Goal: Check status: Check status

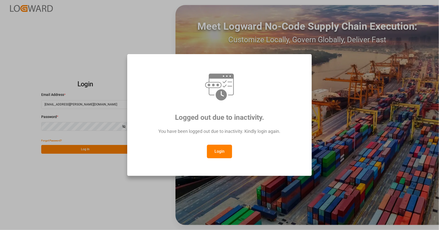
click at [220, 152] on button "Login" at bounding box center [219, 152] width 25 height 14
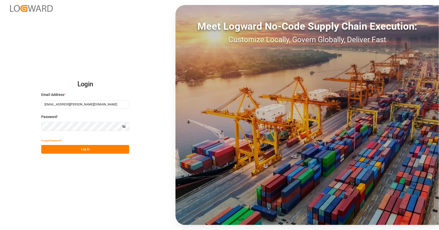
drag, startPoint x: 274, startPoint y: 132, endPoint x: 180, endPoint y: 139, distance: 94.9
click at [181, 139] on div "Meet Logward No-Code Supply Chain Execution: Customize Locally, Govern Globally…" at bounding box center [308, 115] width 264 height 220
click at [88, 151] on button "Log In" at bounding box center [85, 149] width 88 height 9
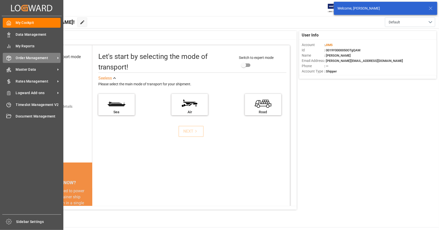
click at [33, 59] on span "Order Management" at bounding box center [36, 57] width 40 height 5
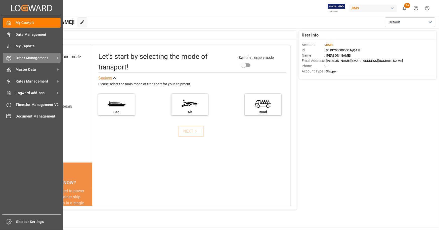
click at [42, 59] on span "Order Management" at bounding box center [36, 57] width 40 height 5
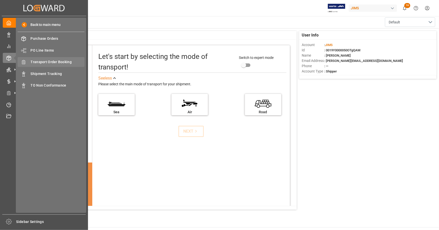
click at [62, 59] on span "Transport Order Booking" at bounding box center [58, 61] width 54 height 5
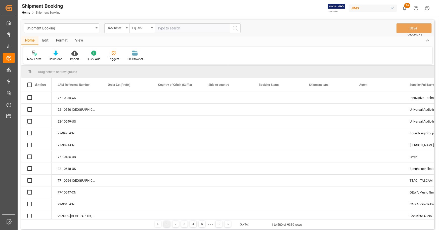
click at [194, 29] on input "text" at bounding box center [193, 28] width 76 height 10
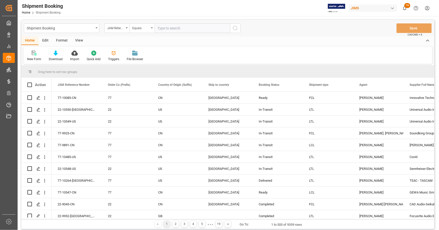
click at [170, 28] on input "text" at bounding box center [193, 28] width 76 height 10
type input "22-9268-JP"
click at [235, 29] on icon "search button" at bounding box center [236, 28] width 6 height 6
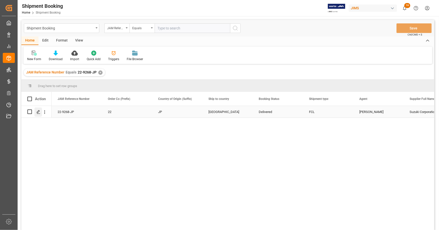
click at [38, 112] on icon "Press SPACE to select this row." at bounding box center [38, 112] width 4 height 4
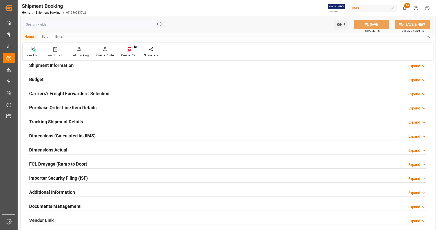
scroll to position [148, 0]
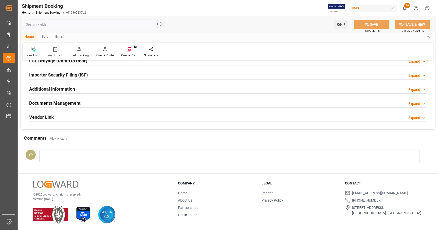
click at [80, 101] on h2 "Documents Management" at bounding box center [54, 103] width 51 height 7
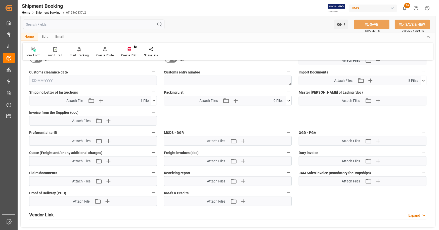
scroll to position [248, 0]
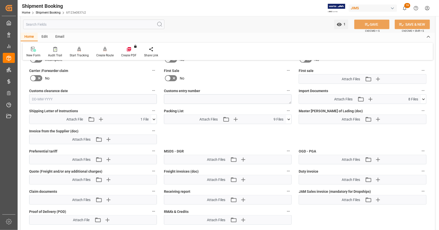
click at [423, 98] on icon at bounding box center [423, 99] width 5 height 5
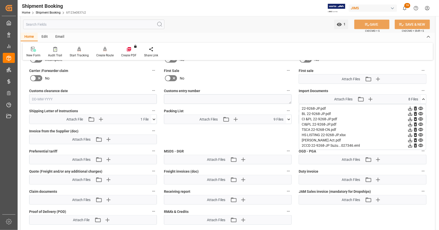
click at [411, 112] on icon at bounding box center [410, 113] width 5 height 5
click at [411, 134] on icon at bounding box center [411, 135] width 4 height 4
click at [424, 99] on icon at bounding box center [423, 99] width 5 height 5
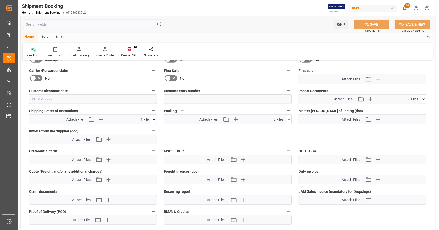
click at [424, 97] on icon at bounding box center [423, 99] width 5 height 5
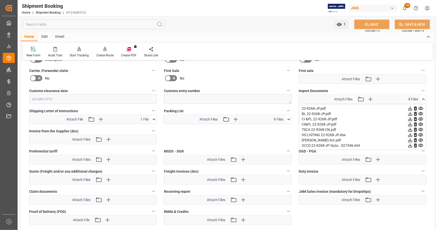
click at [413, 107] on icon at bounding box center [411, 109] width 4 height 4
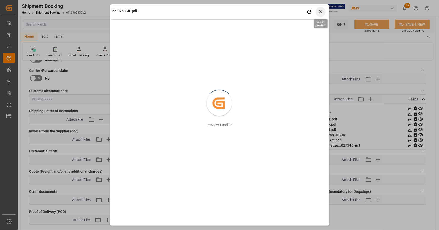
click at [320, 11] on icon "button" at bounding box center [321, 12] width 4 height 4
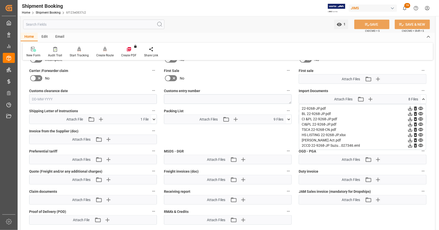
click at [410, 124] on icon at bounding box center [411, 125] width 4 height 4
click at [410, 118] on icon at bounding box center [410, 119] width 5 height 5
click at [423, 97] on icon at bounding box center [423, 99] width 5 height 5
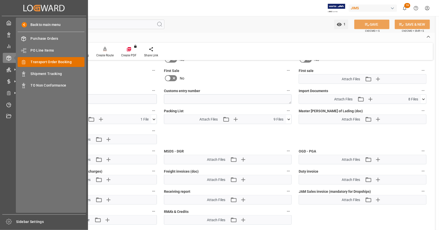
click at [59, 63] on span "Transport Order Booking" at bounding box center [58, 61] width 54 height 5
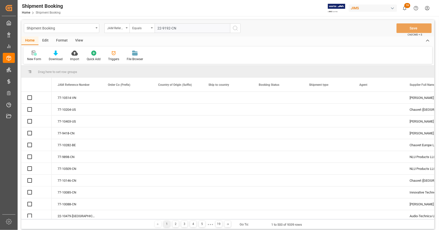
type input "22-9192-CN"
click at [238, 28] on icon "search button" at bounding box center [236, 28] width 6 height 6
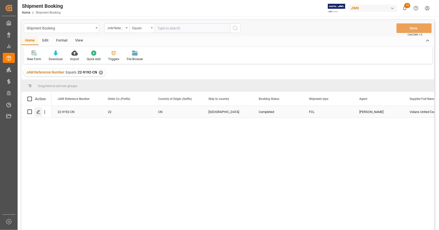
click at [39, 114] on icon "Press SPACE to select this row." at bounding box center [38, 112] width 4 height 4
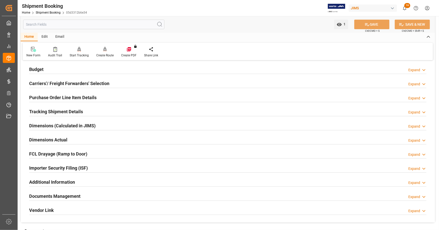
scroll to position [148, 0]
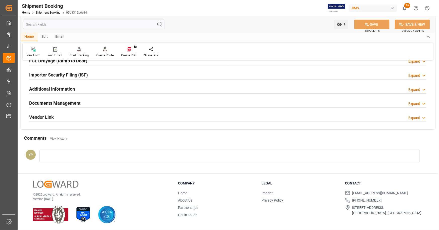
click at [78, 101] on h2 "Documents Management" at bounding box center [54, 103] width 51 height 7
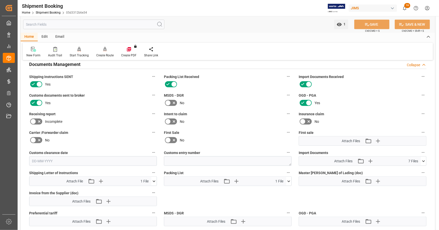
scroll to position [248, 0]
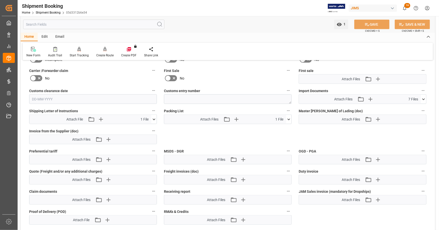
click at [423, 99] on icon at bounding box center [423, 99] width 5 height 5
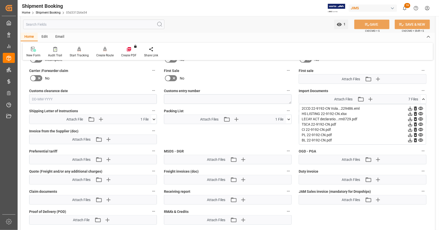
click at [410, 113] on icon at bounding box center [411, 114] width 4 height 4
click at [410, 129] on icon at bounding box center [410, 129] width 5 height 5
click at [410, 139] on icon at bounding box center [411, 140] width 4 height 4
click at [269, 137] on div "Quote Ready In-Transit Delivered Completed Cancelled References Expand JAM Refe…" at bounding box center [228, 31] width 415 height 429
click at [425, 97] on icon at bounding box center [423, 99] width 5 height 5
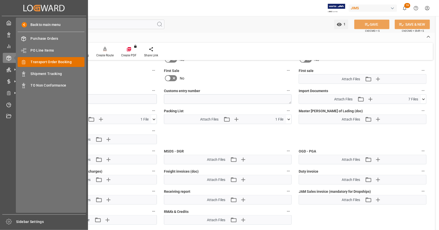
click at [61, 63] on span "Transport Order Booking" at bounding box center [58, 61] width 54 height 5
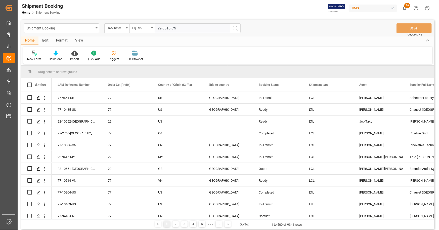
type input "22-8518-CN"
click at [236, 29] on icon "search button" at bounding box center [236, 28] width 6 height 6
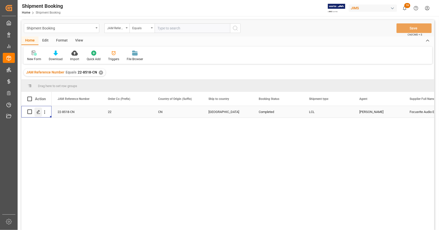
click at [38, 112] on icon "Press SPACE to select this row." at bounding box center [38, 112] width 4 height 4
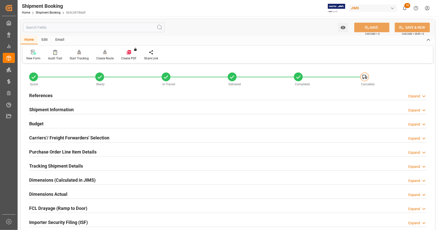
scroll to position [148, 0]
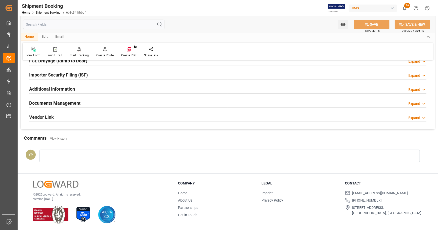
click at [64, 100] on h2 "Documents Management" at bounding box center [54, 103] width 51 height 7
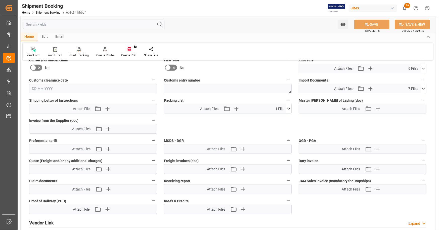
scroll to position [223, 0]
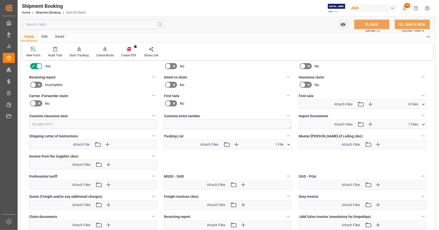
click at [424, 103] on icon at bounding box center [423, 104] width 5 height 5
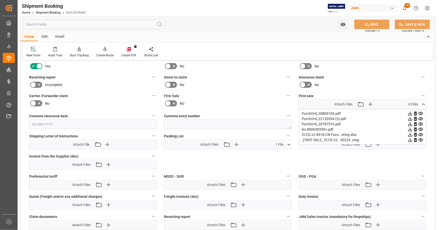
click at [413, 128] on icon at bounding box center [410, 129] width 5 height 5
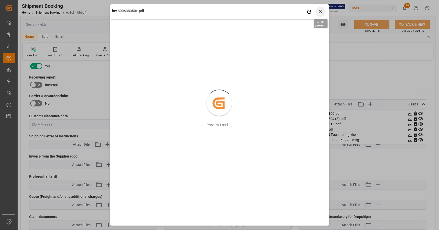
click at [320, 12] on icon "button" at bounding box center [321, 12] width 4 height 4
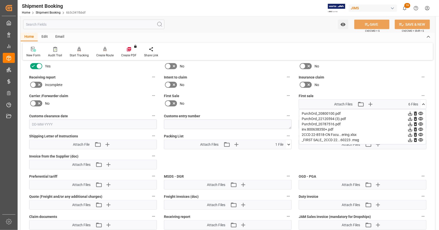
click at [411, 129] on icon at bounding box center [411, 130] width 4 height 4
click at [411, 134] on icon at bounding box center [411, 135] width 4 height 4
drag, startPoint x: 428, startPoint y: 165, endPoint x: 436, endPoint y: 103, distance: 61.7
click at [428, 164] on div "Quote Ready In-Transit Delivered Completed Cancelled References Expand JAM Refe…" at bounding box center [228, 56] width 415 height 429
click at [425, 104] on icon at bounding box center [423, 104] width 5 height 5
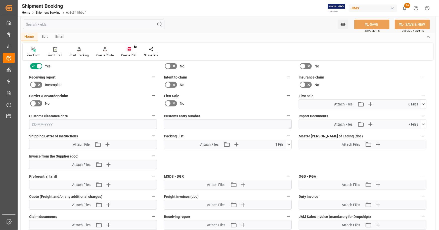
click at [425, 125] on icon at bounding box center [423, 124] width 5 height 5
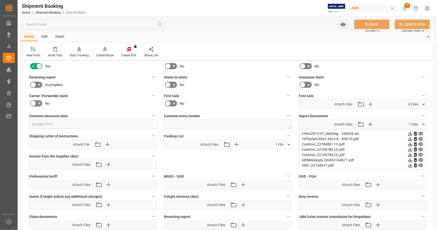
click at [413, 137] on icon at bounding box center [411, 139] width 4 height 4
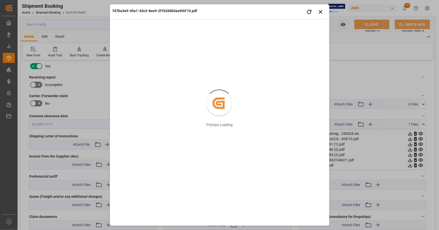
click at [328, 13] on div "7d7ba3e9-45a1-43c3-8ae9-2f1b260b3ae9ISF10.pdf Retry Close preview" at bounding box center [219, 13] width 217 height 14
click at [320, 11] on icon "button" at bounding box center [321, 12] width 4 height 4
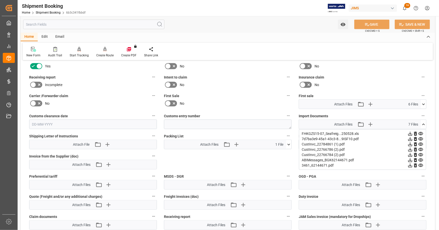
click at [413, 158] on icon at bounding box center [410, 160] width 5 height 5
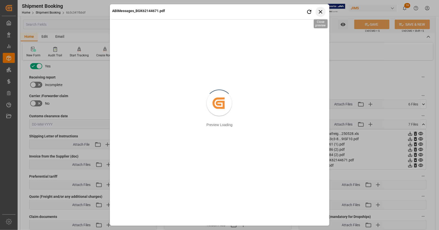
click at [323, 11] on icon "button" at bounding box center [321, 12] width 6 height 6
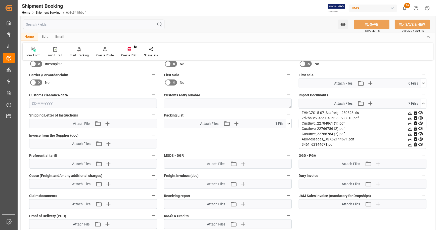
scroll to position [198, 0]
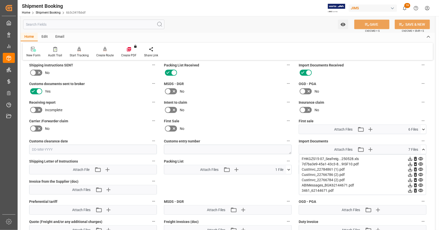
click at [424, 147] on icon at bounding box center [423, 149] width 5 height 5
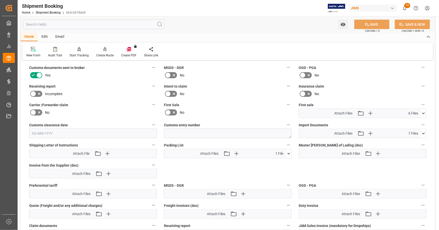
scroll to position [223, 0]
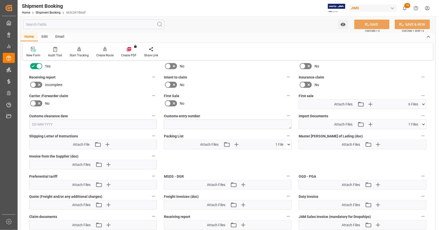
click at [423, 102] on icon at bounding box center [423, 104] width 5 height 5
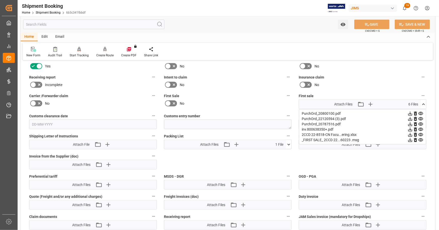
click at [425, 102] on icon at bounding box center [423, 104] width 5 height 5
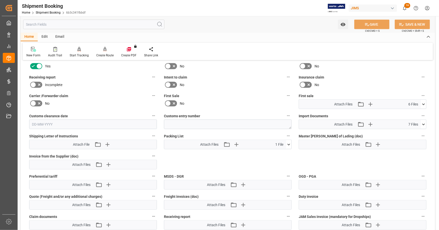
click at [425, 124] on icon at bounding box center [424, 125] width 3 height 2
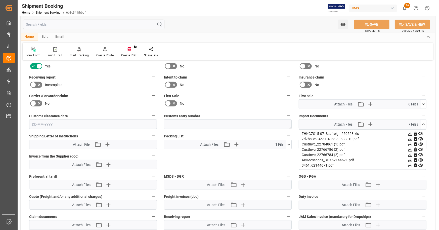
click at [412, 133] on icon at bounding box center [411, 134] width 4 height 4
click at [410, 164] on icon at bounding box center [410, 165] width 5 height 5
click at [410, 139] on icon at bounding box center [410, 138] width 5 height 5
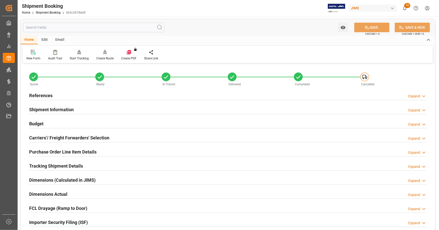
click at [72, 96] on div "References Expand" at bounding box center [228, 95] width 398 height 10
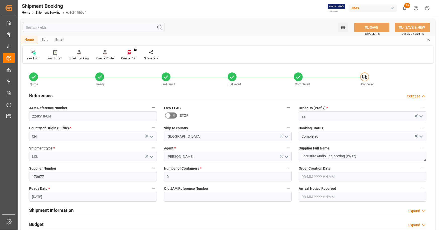
click at [72, 96] on div "References Collapse" at bounding box center [228, 95] width 398 height 10
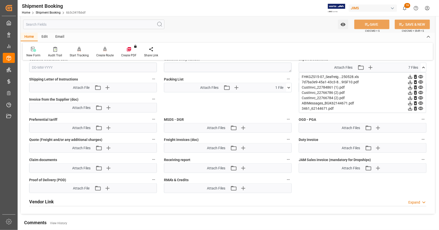
scroll to position [252, 0]
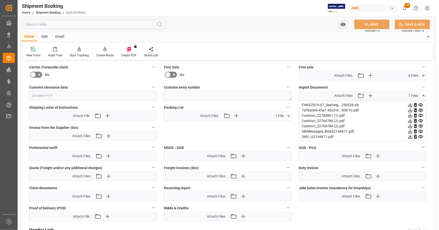
click at [426, 94] on icon at bounding box center [423, 95] width 5 height 5
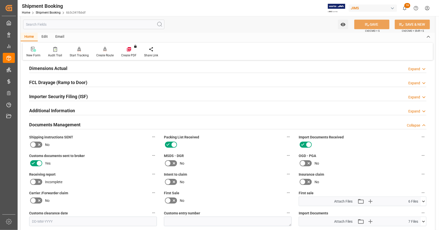
scroll to position [0, 0]
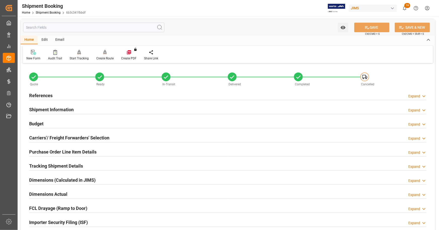
click at [47, 94] on h2 "References" at bounding box center [40, 95] width 23 height 7
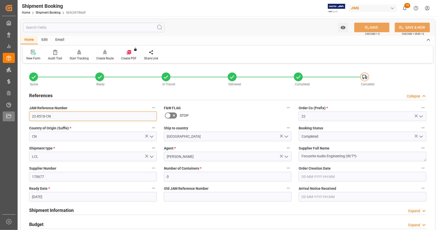
drag, startPoint x: 55, startPoint y: 119, endPoint x: 15, endPoint y: 117, distance: 40.4
click at [15, 117] on div "Created by potrace 1.15, written by [PERSON_NAME] [DATE]-[DATE] Created by potr…" at bounding box center [219, 115] width 439 height 230
